Goal: Information Seeking & Learning: Learn about a topic

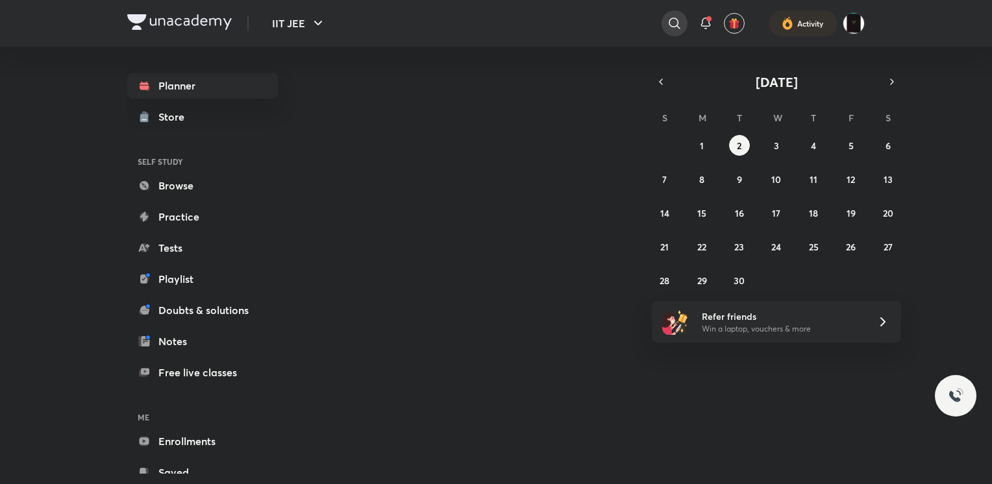
click at [670, 23] on icon at bounding box center [675, 24] width 16 height 16
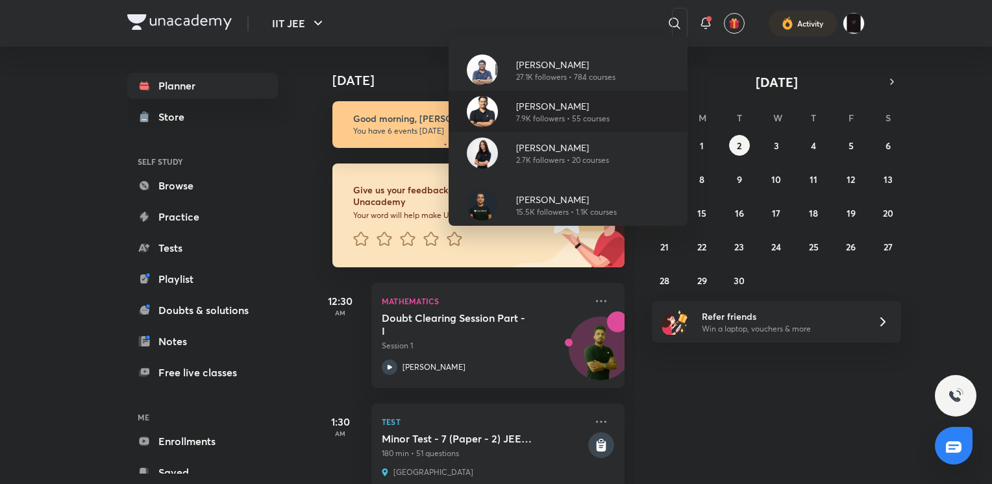
click at [625, 123] on div "[PERSON_NAME] 7.9K followers • 55 courses" at bounding box center [568, 112] width 239 height 42
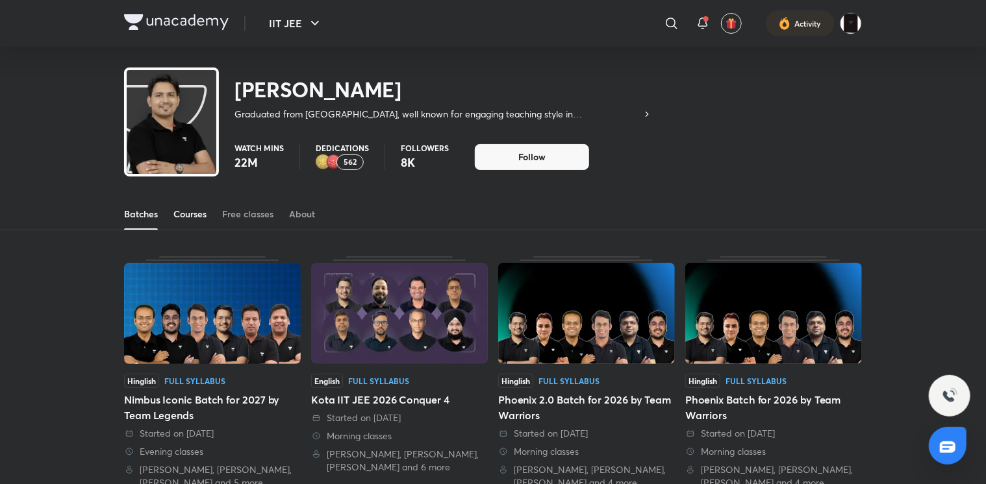
click at [205, 218] on div "Courses" at bounding box center [189, 214] width 33 height 13
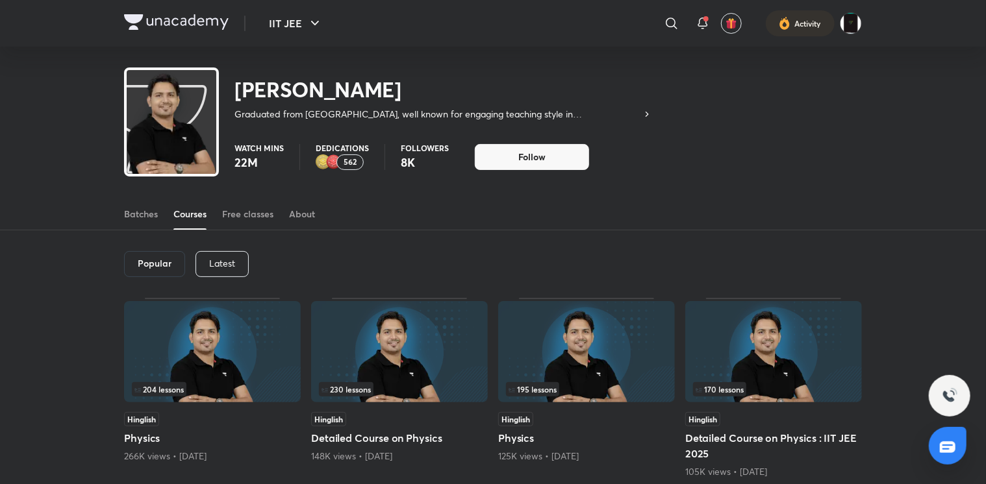
click at [394, 369] on img at bounding box center [399, 351] width 177 height 101
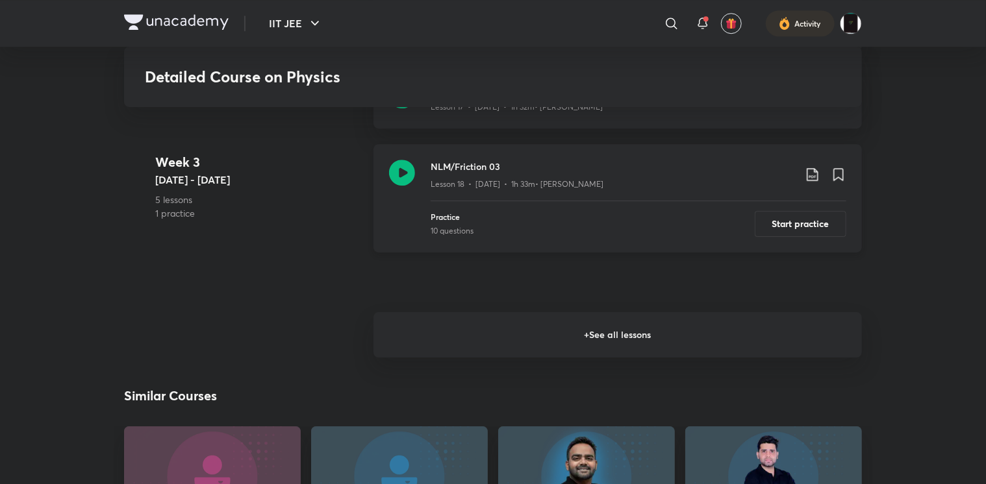
scroll to position [1904, 0]
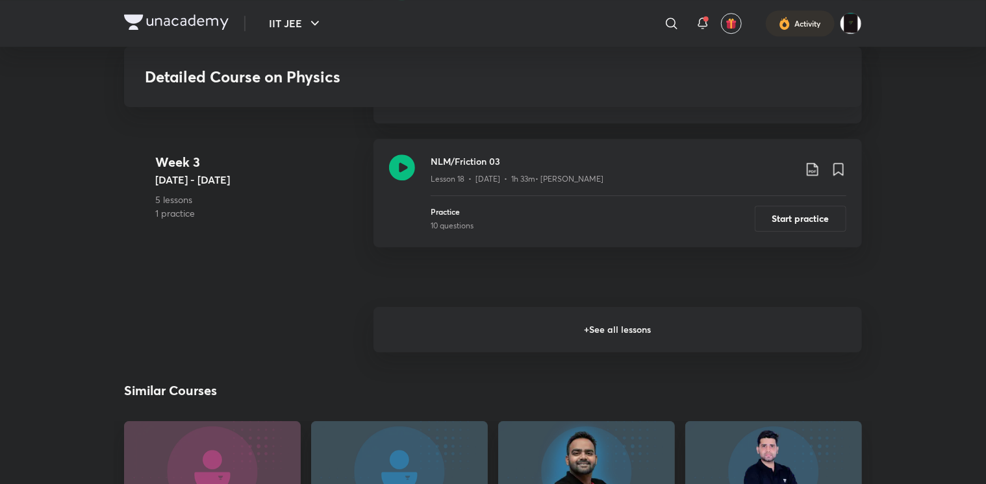
click at [466, 313] on h6 "+ See all lessons" at bounding box center [617, 329] width 488 height 45
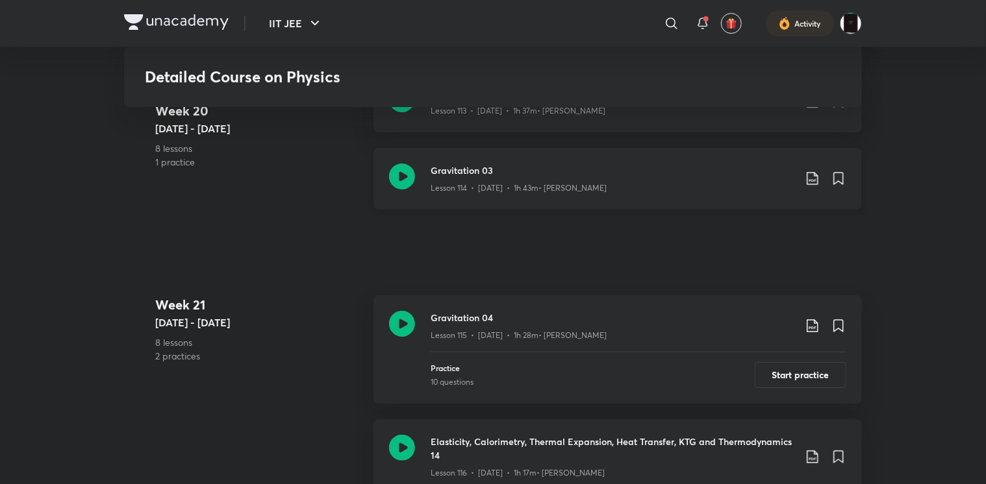
scroll to position [12151, 0]
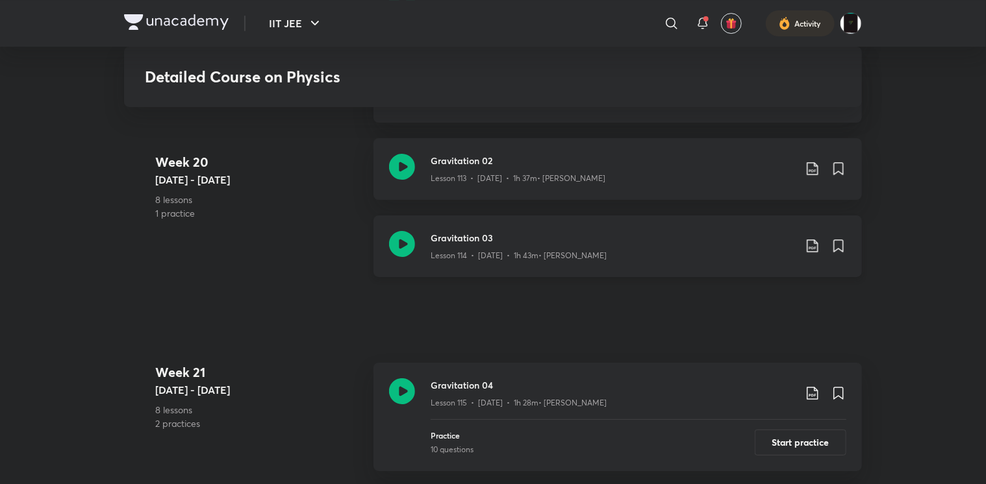
click at [418, 232] on div "Gravitation 03 Lesson 114 • Sept 23 • 1h 43m • Rahul Yadav" at bounding box center [617, 247] width 488 height 62
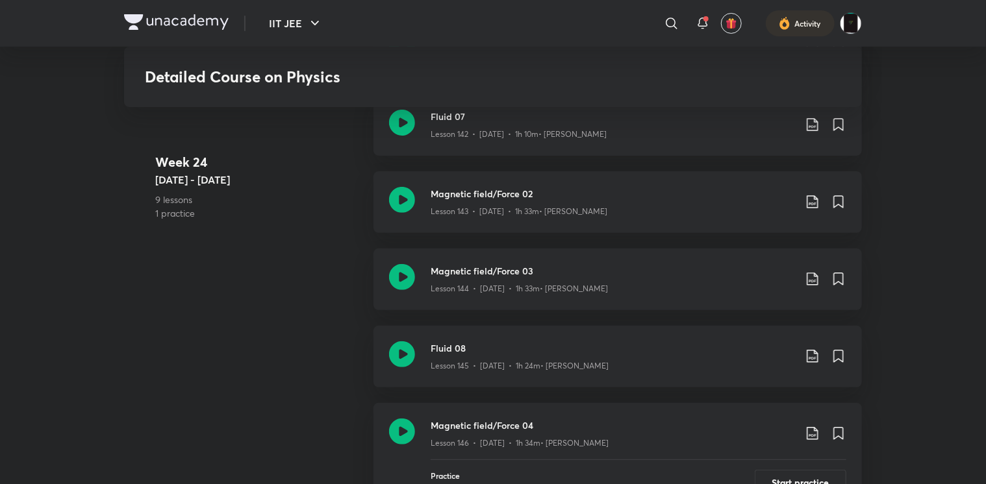
scroll to position [14938, 0]
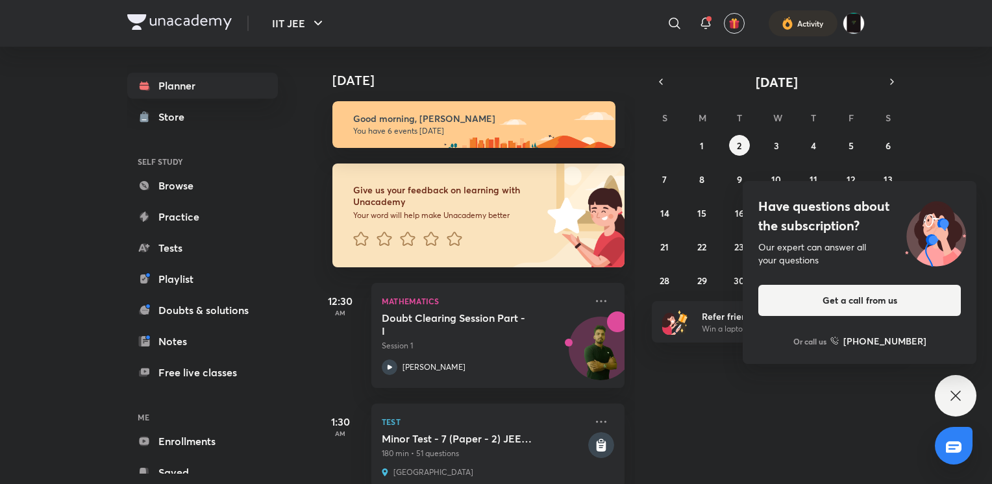
click at [664, 31] on div "​" at bounding box center [568, 23] width 239 height 31
click at [669, 25] on icon at bounding box center [674, 23] width 11 height 11
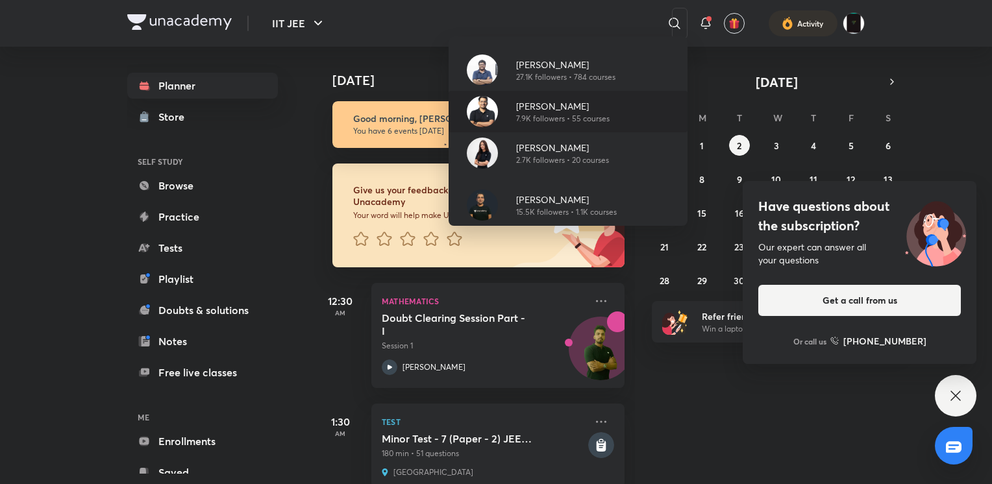
click at [540, 109] on p "[PERSON_NAME]" at bounding box center [563, 106] width 94 height 14
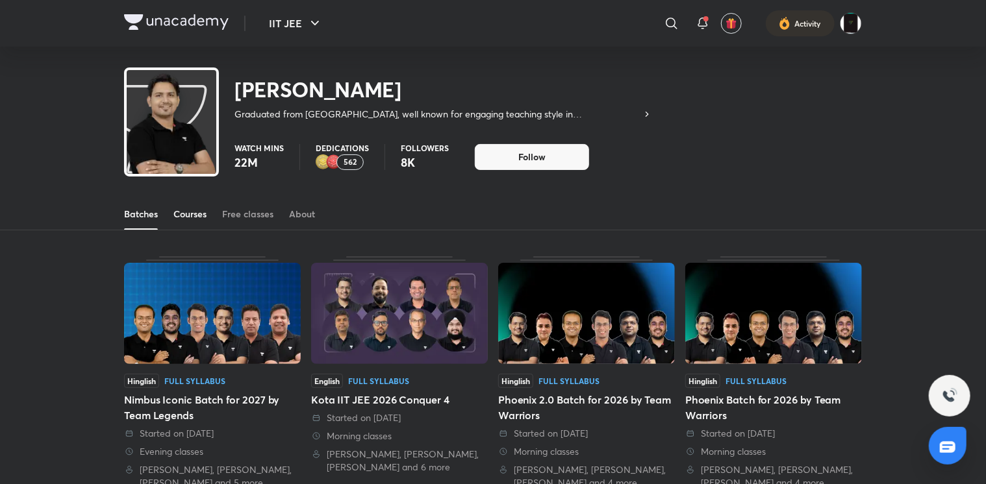
click at [198, 212] on div "Courses" at bounding box center [189, 214] width 33 height 13
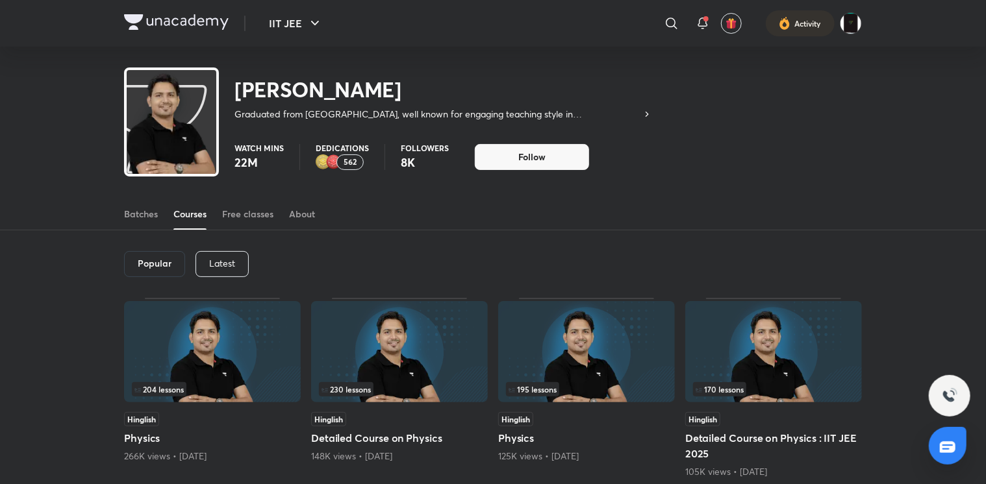
scroll to position [106, 0]
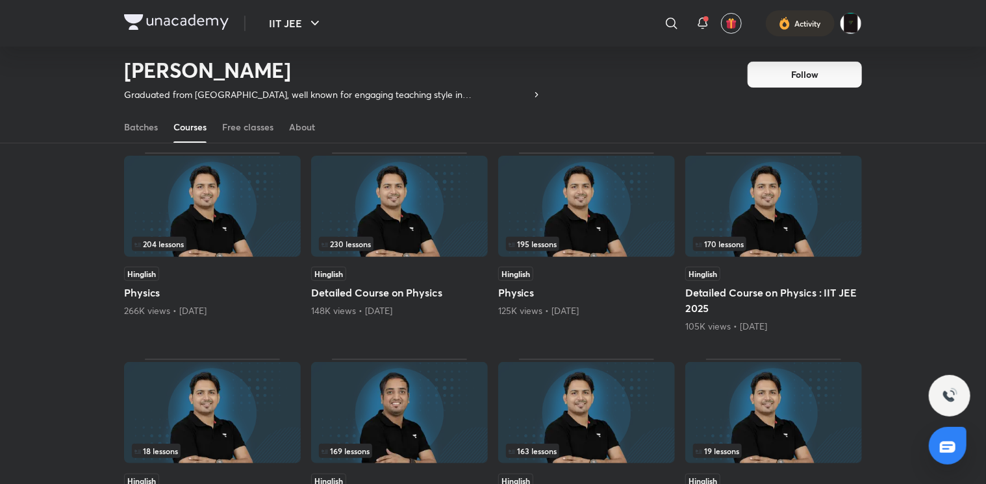
click at [389, 214] on img at bounding box center [399, 206] width 177 height 101
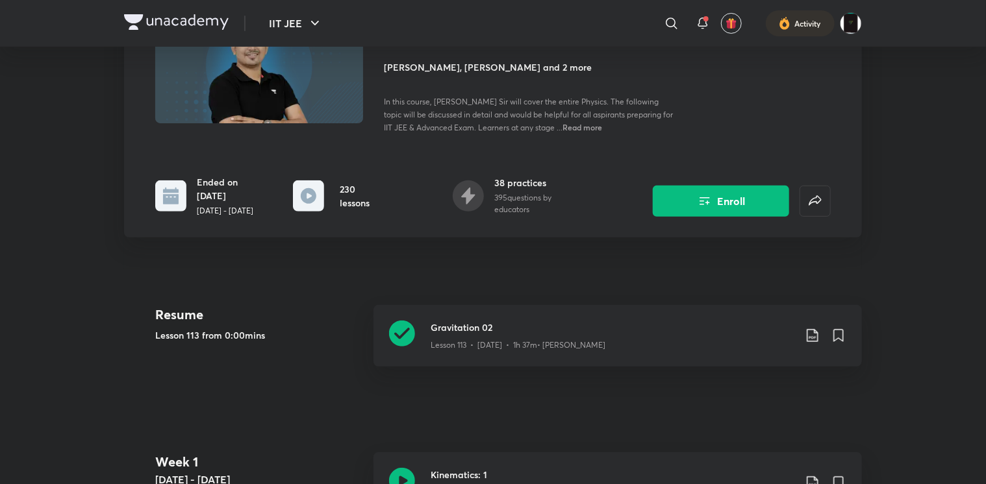
scroll to position [169, 0]
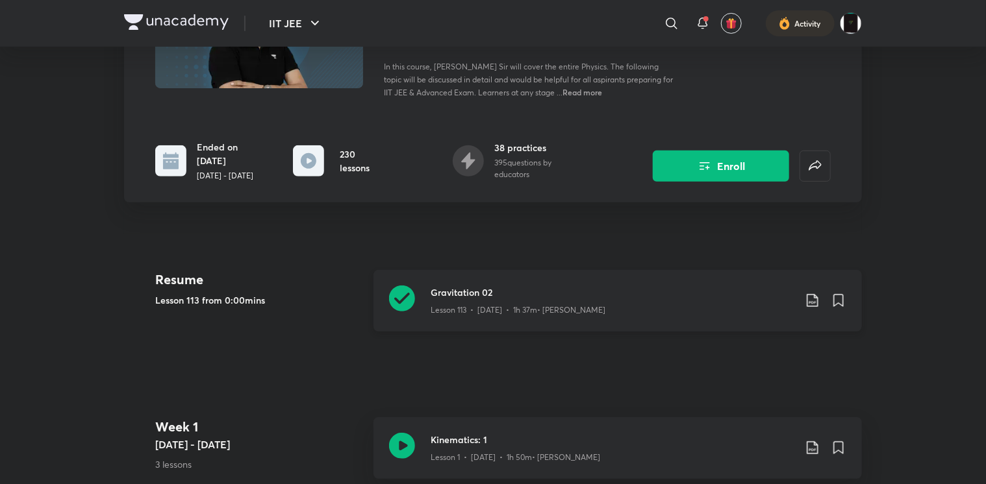
click at [395, 286] on icon at bounding box center [402, 299] width 26 height 26
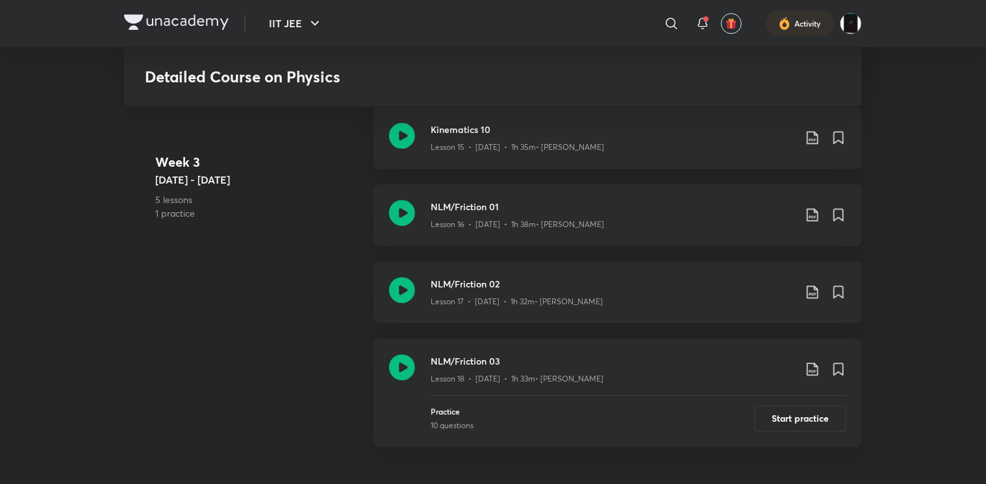
scroll to position [1879, 0]
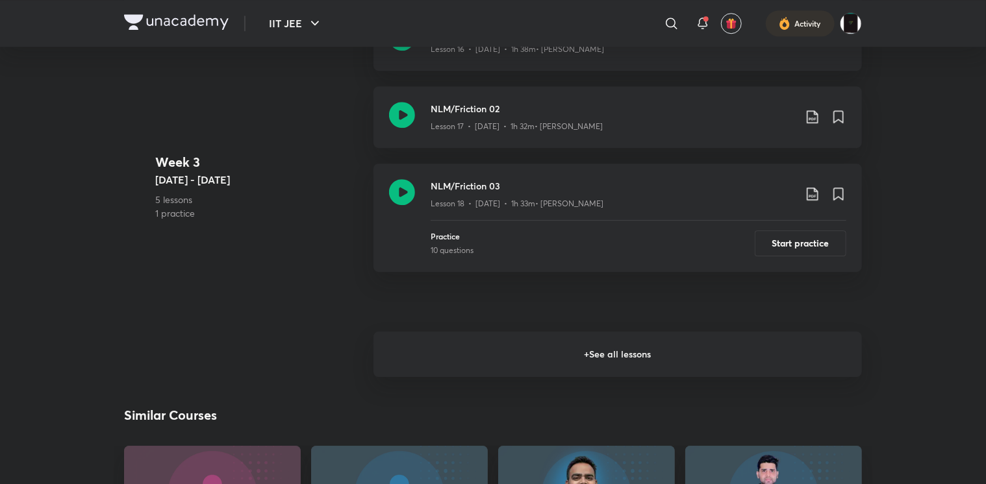
scroll to position [169, 0]
